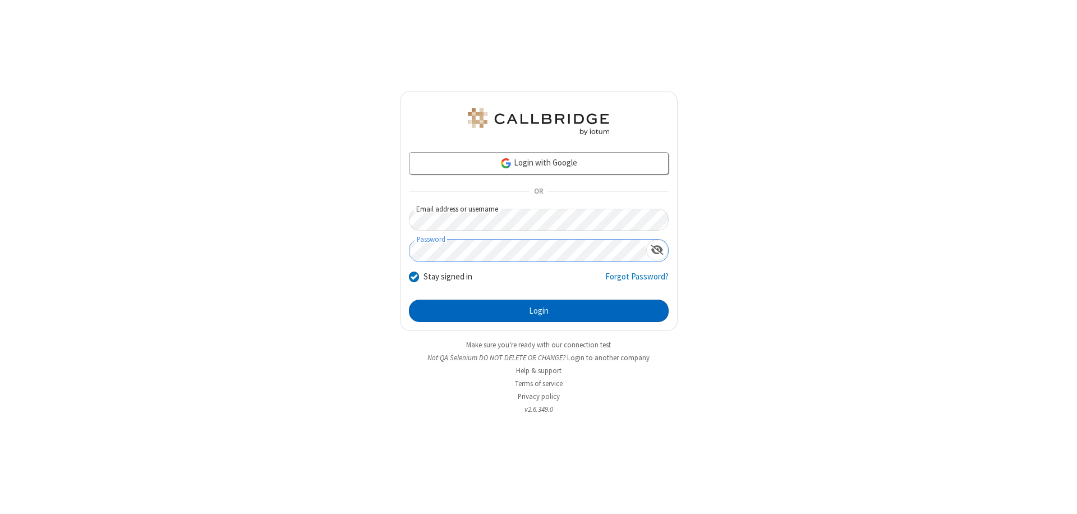
click at [538, 311] on button "Login" at bounding box center [539, 310] width 260 height 22
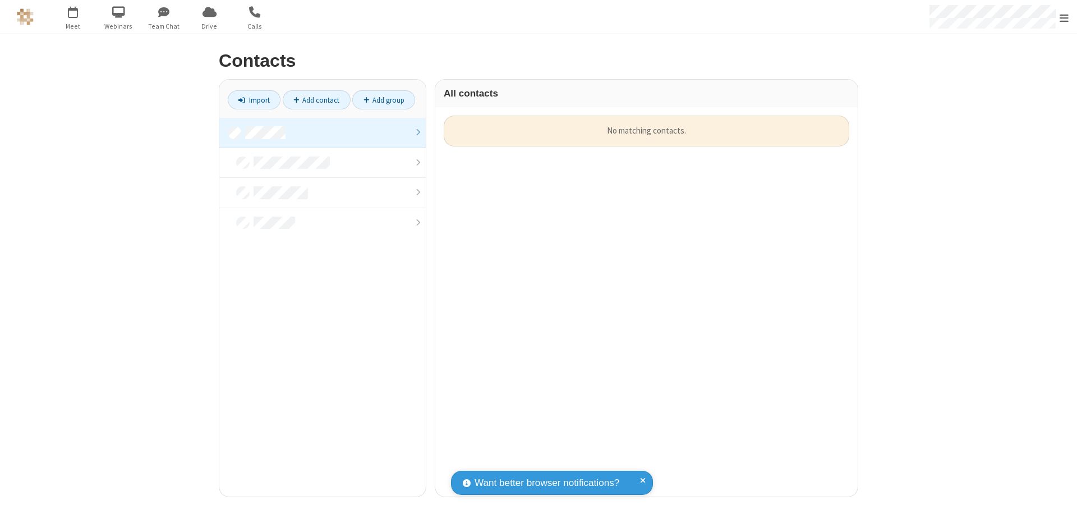
scroll to position [381, 414]
click at [322, 132] on link at bounding box center [322, 133] width 206 height 30
click at [316, 100] on link "Add contact" at bounding box center [317, 99] width 68 height 19
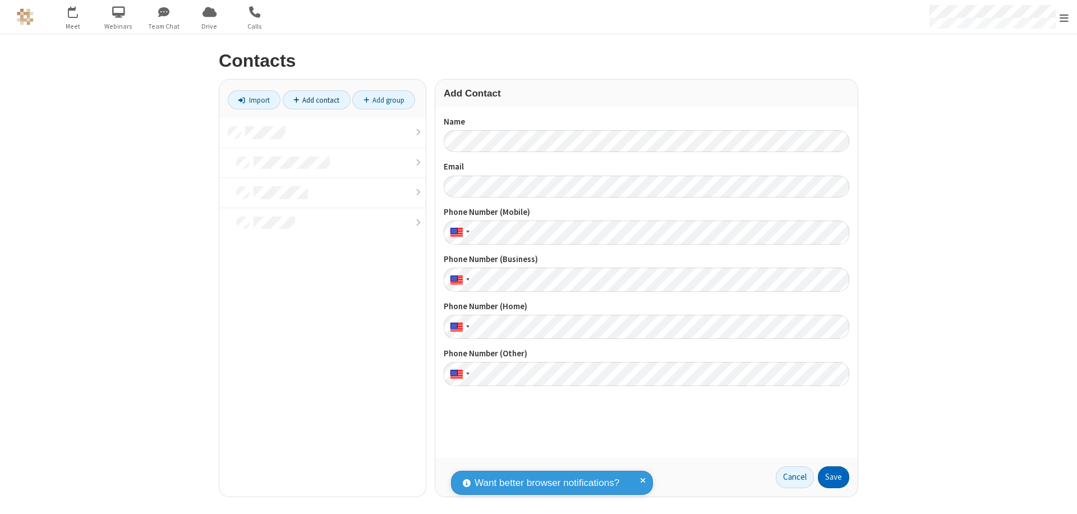
click at [833, 477] on button "Save" at bounding box center [833, 477] width 31 height 22
